Goal: Information Seeking & Learning: Learn about a topic

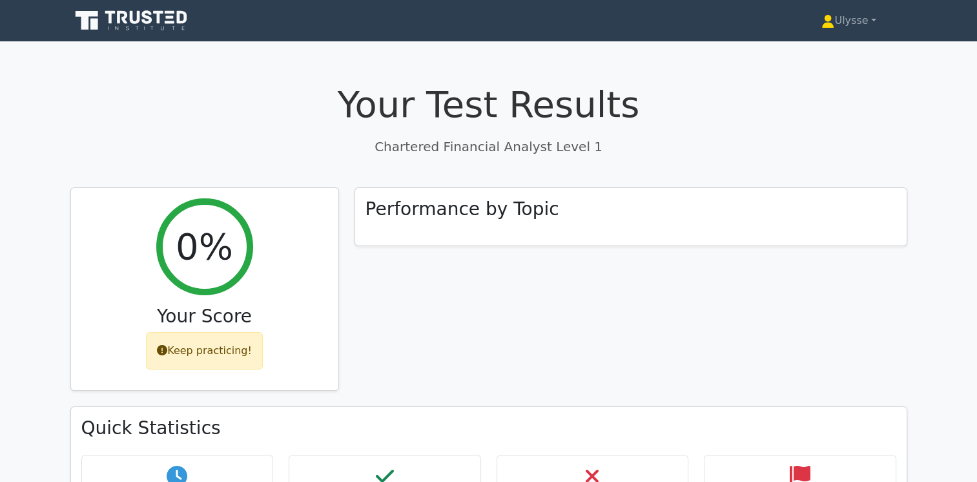
click at [601, 27] on div "Ulysse Profile Settings Profile Settings Ulysse Profile Settings" at bounding box center [556, 21] width 703 height 26
click at [705, 17] on div "Ulysse Profile Settings Profile Settings Ulysse Profile Settings" at bounding box center [556, 21] width 703 height 26
click at [423, 16] on div "Ulysse Profile Settings Profile Settings Ulysse Profile Settings" at bounding box center [556, 21] width 703 height 26
click at [477, 37] on nav "Ulysse Profile Settings" at bounding box center [488, 20] width 977 height 41
click at [143, 28] on icon at bounding box center [132, 20] width 124 height 25
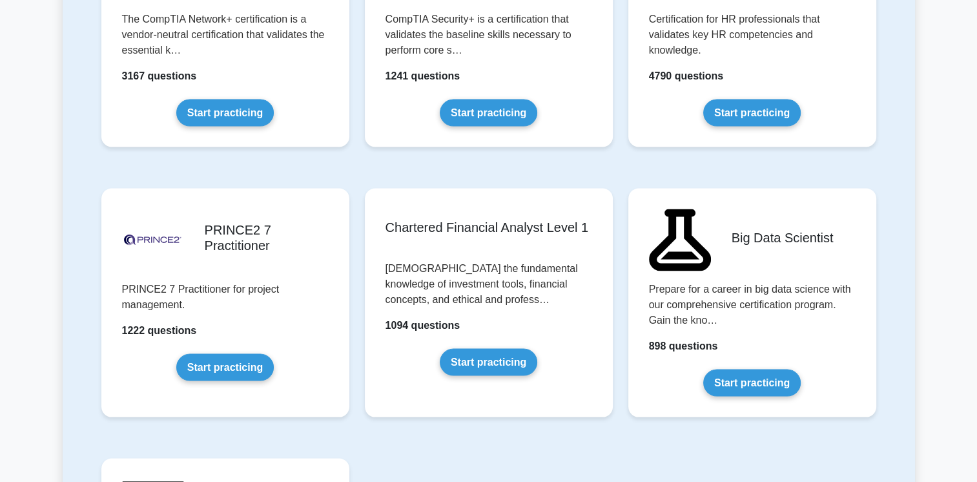
scroll to position [2542, 0]
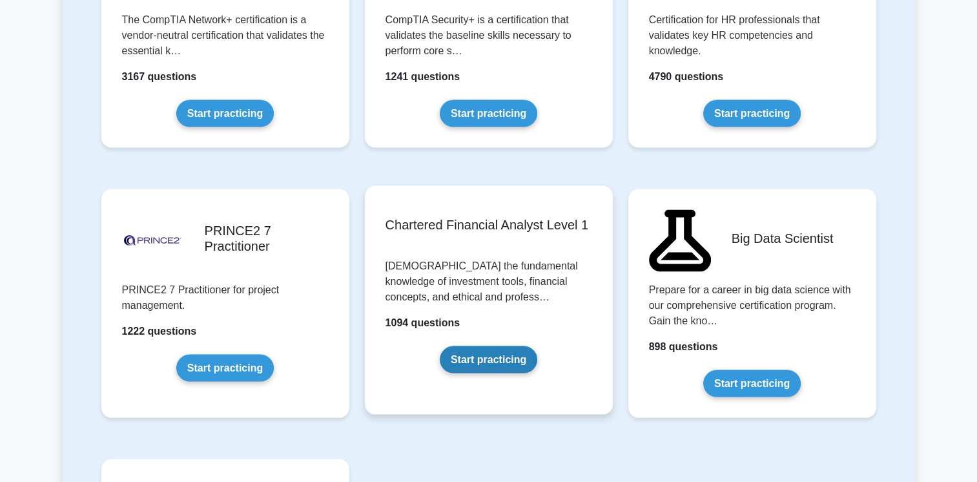
click at [481, 357] on link "Start practicing" at bounding box center [489, 359] width 98 height 27
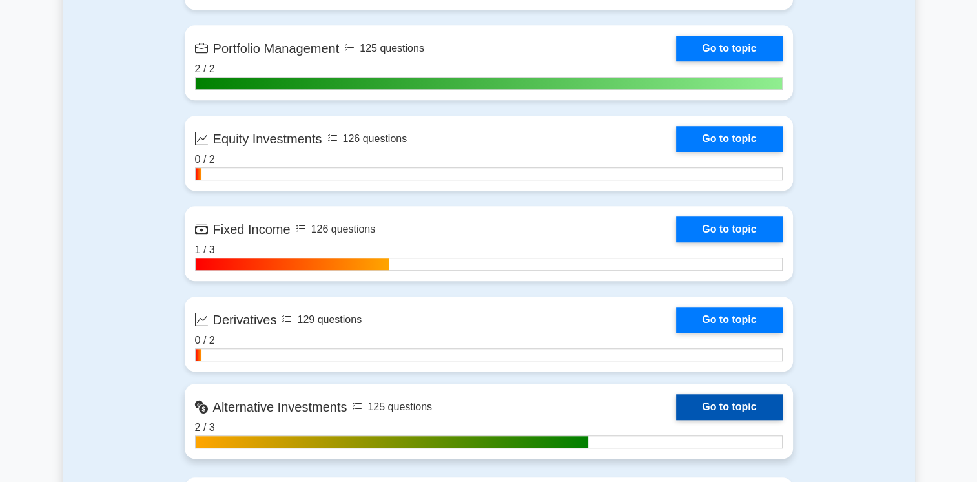
scroll to position [965, 0]
